Goal: Information Seeking & Learning: Learn about a topic

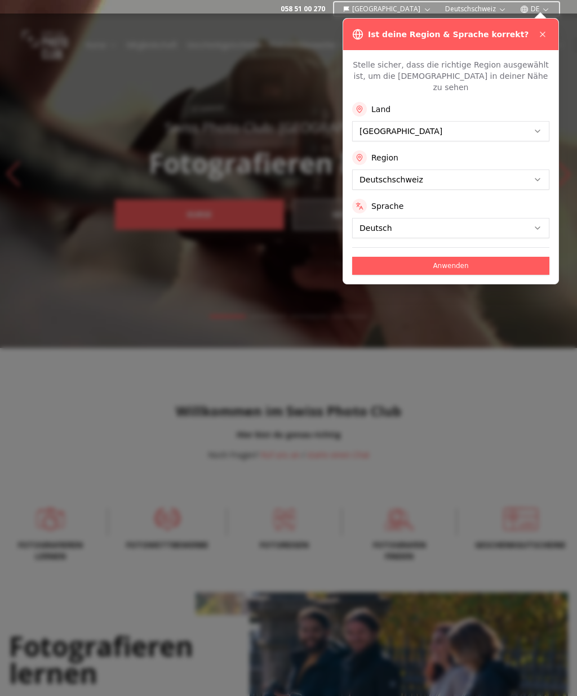
click at [538, 32] on icon at bounding box center [542, 34] width 9 height 9
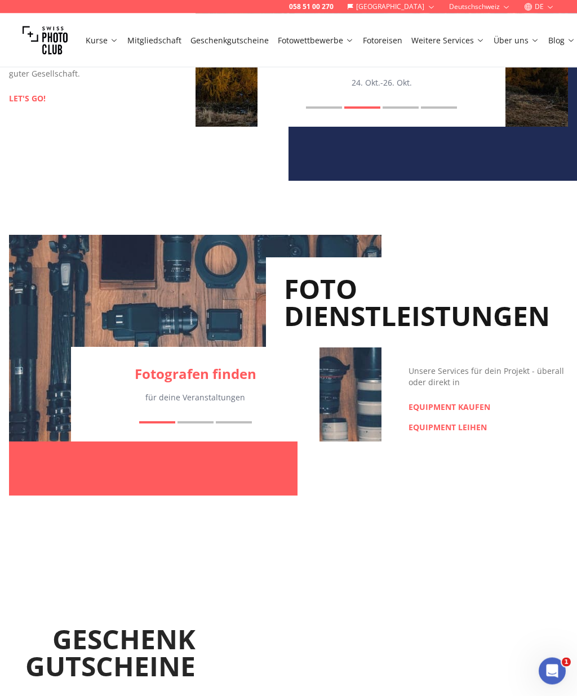
scroll to position [1280, 0]
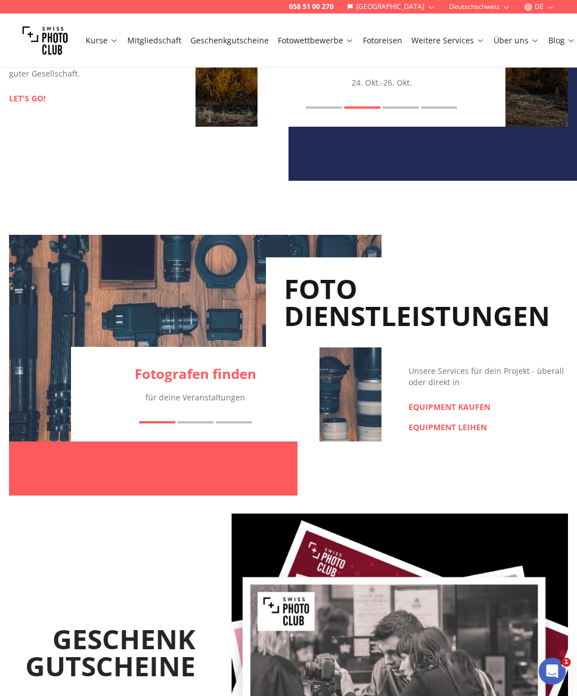
click at [484, 413] on link "EQUIPMENT KAUFEN" at bounding box center [449, 406] width 82 height 11
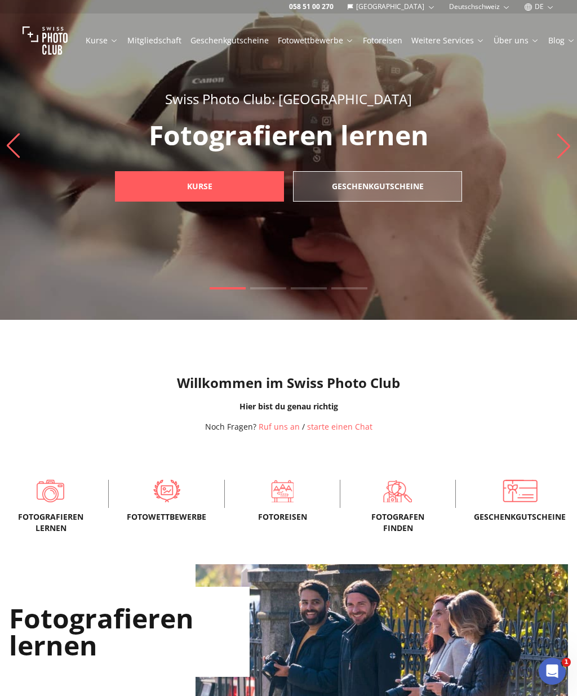
scroll to position [32, 0]
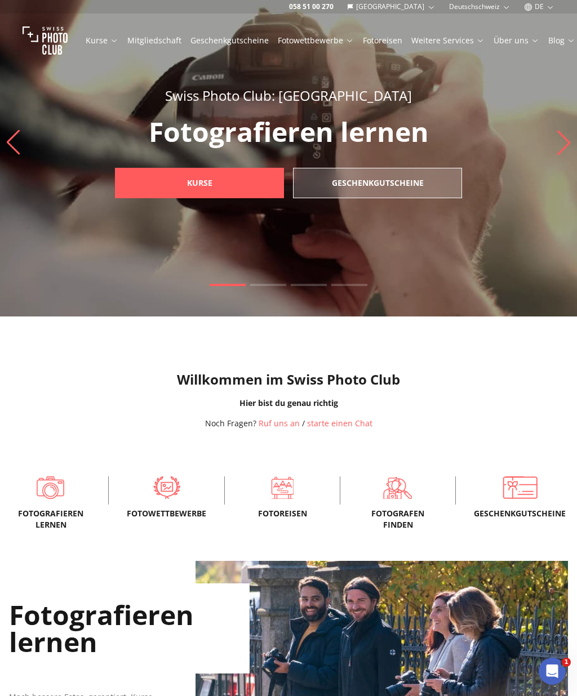
click at [163, 499] on span at bounding box center [166, 487] width 79 height 23
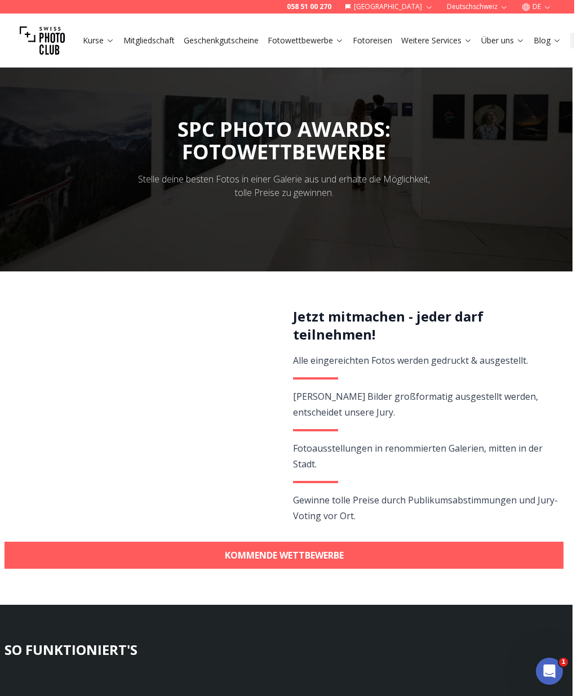
scroll to position [0, 2]
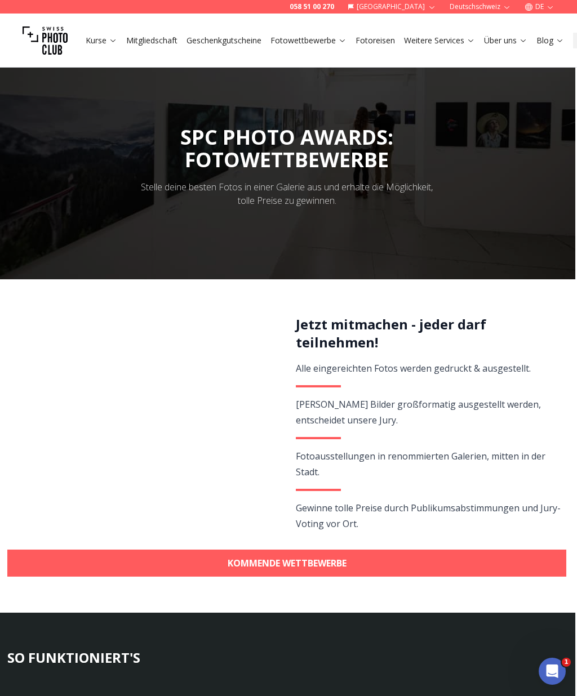
click at [329, 46] on link "Fotowettbewerbe" at bounding box center [308, 40] width 76 height 11
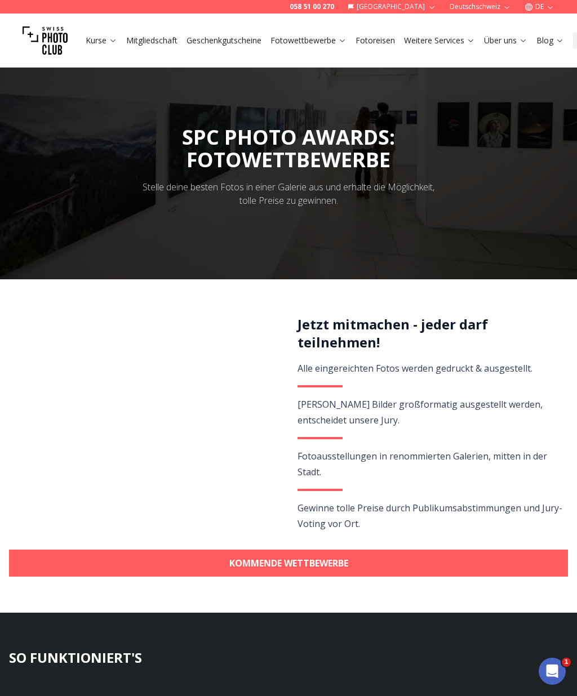
click at [346, 40] on icon at bounding box center [342, 40] width 8 height 8
click at [305, 43] on link "Fotowettbewerbe" at bounding box center [308, 40] width 76 height 11
click at [312, 41] on link "Fotowettbewerbe" at bounding box center [308, 40] width 76 height 11
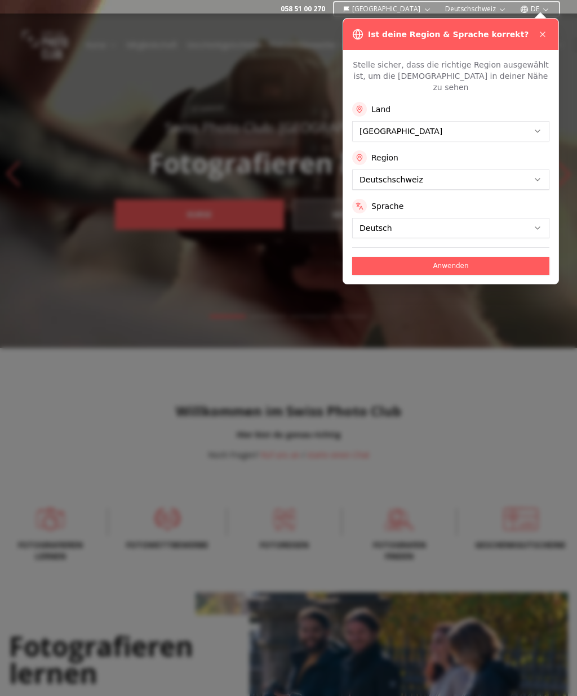
click at [544, 37] on icon at bounding box center [542, 34] width 9 height 9
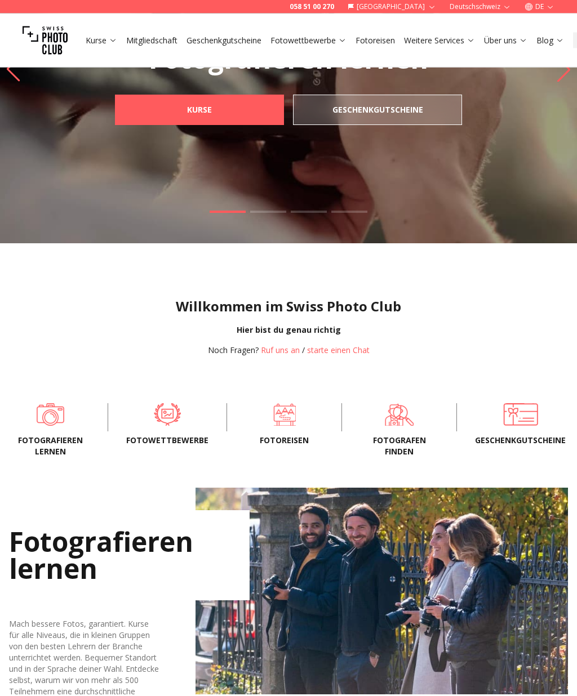
scroll to position [127, 0]
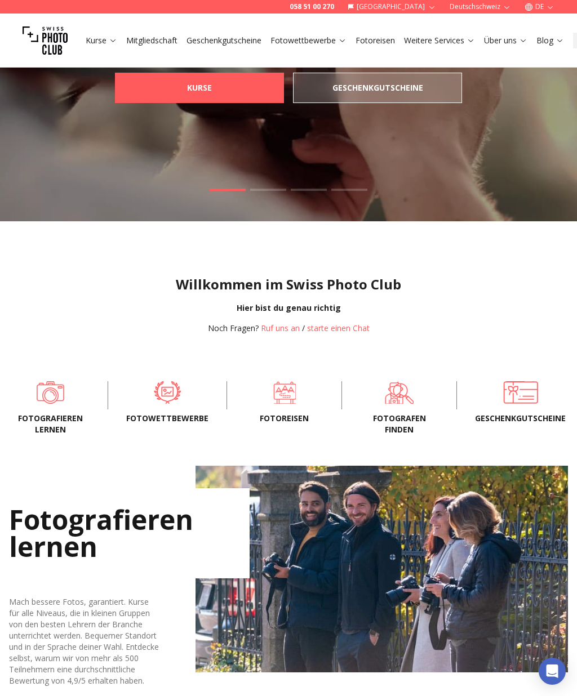
click at [162, 404] on span at bounding box center [167, 392] width 82 height 23
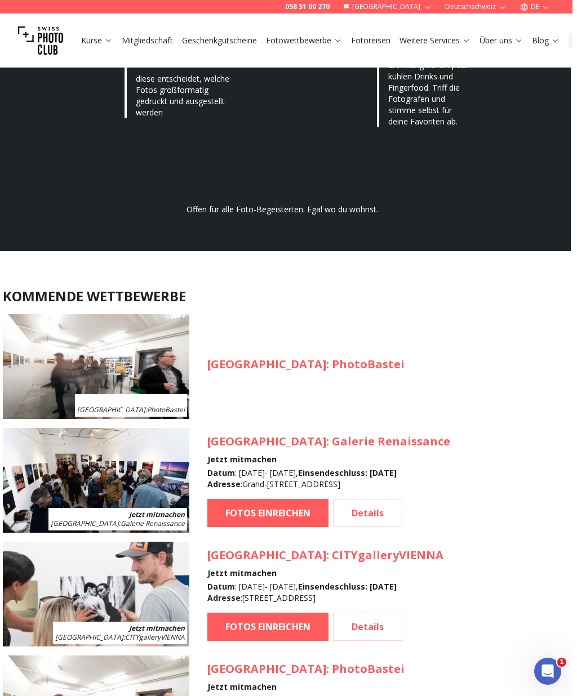
scroll to position [832, 2]
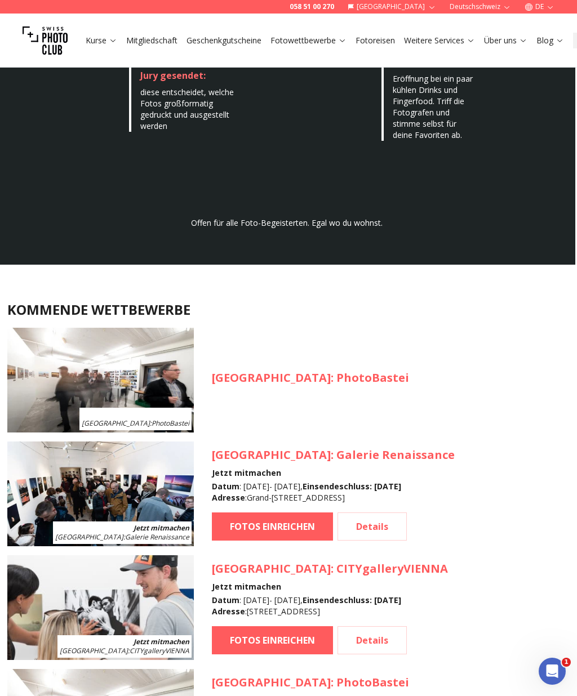
click at [307, 383] on h3 "Zürich : PhotoBastei" at bounding box center [310, 378] width 197 height 16
click at [157, 406] on img at bounding box center [100, 380] width 186 height 105
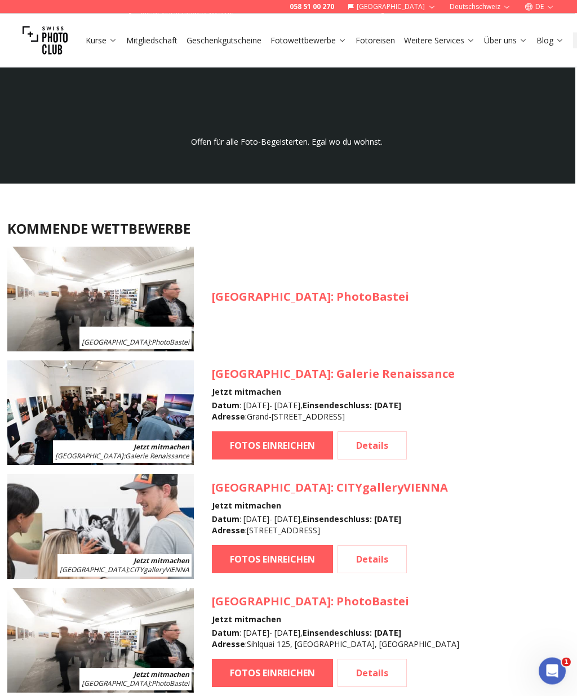
scroll to position [905, 2]
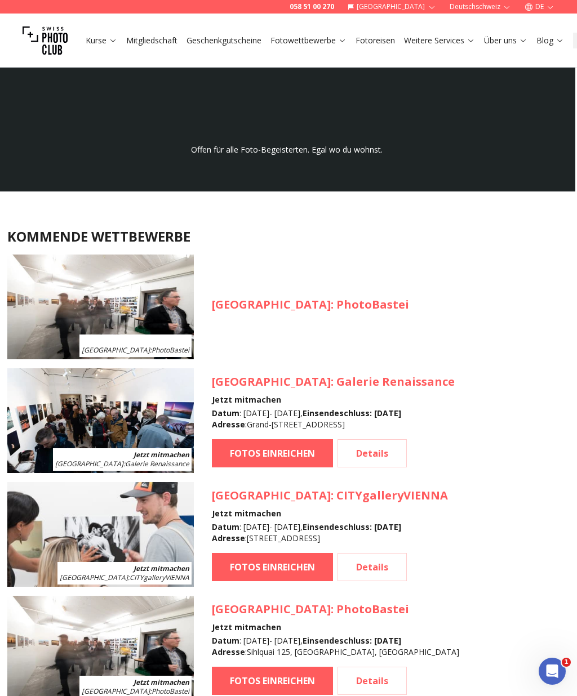
click at [133, 333] on img at bounding box center [100, 307] width 186 height 105
click at [65, 302] on img at bounding box center [100, 307] width 186 height 105
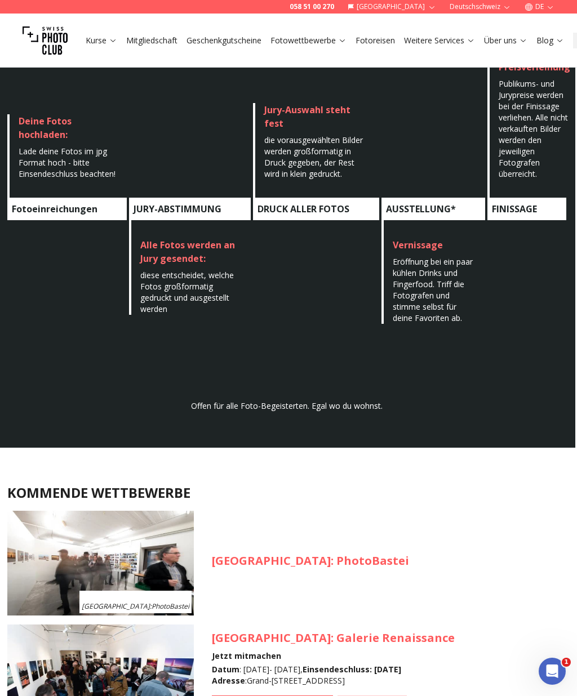
scroll to position [649, 2]
